Goal: Task Accomplishment & Management: Manage account settings

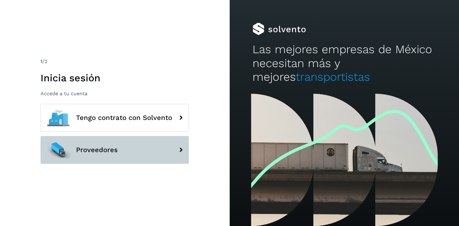
click at [90, 153] on span "Proveedores" at bounding box center [97, 149] width 42 height 7
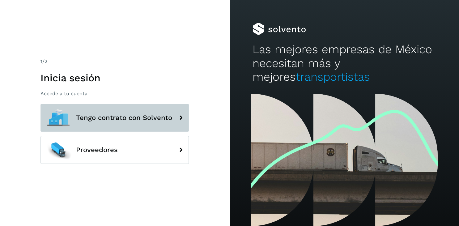
click at [110, 117] on span "Tengo contrato con Solvento" at bounding box center [124, 117] width 96 height 7
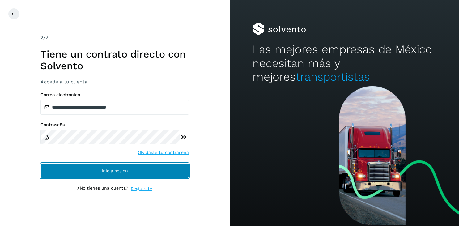
click at [121, 171] on span "Inicia sesión" at bounding box center [115, 170] width 26 height 4
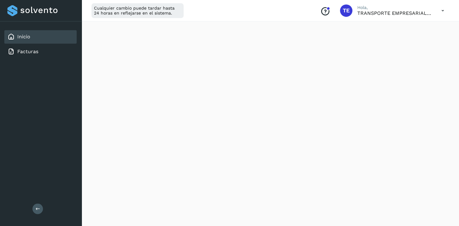
scroll to position [307, 0]
click at [445, 11] on icon at bounding box center [443, 10] width 13 height 13
click at [393, 40] on div "Cerrar sesión" at bounding box center [412, 40] width 74 height 12
